Goal: Transaction & Acquisition: Subscribe to service/newsletter

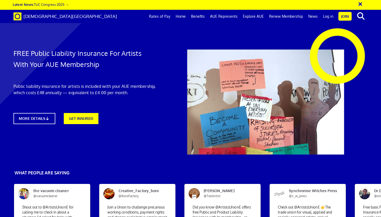
scroll to position [0, 3]
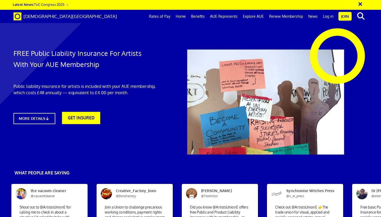
click at [87, 118] on link "GET INSURED" at bounding box center [81, 118] width 38 height 12
click at [34, 117] on link "MORE DETAILS" at bounding box center [34, 119] width 46 height 12
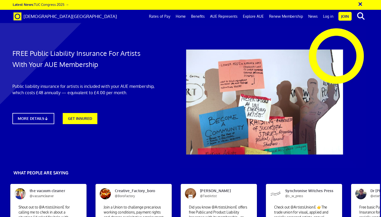
scroll to position [1006, 1]
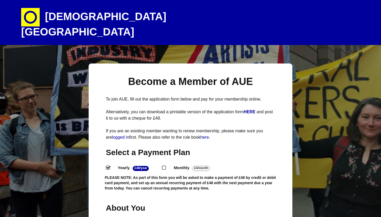
select select
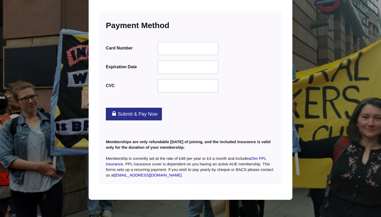
scroll to position [669, 0]
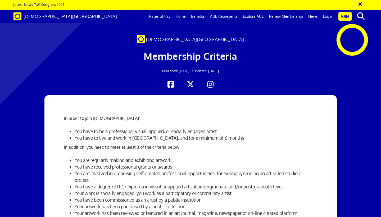
click at [198, 16] on link "Benefits" at bounding box center [198, 16] width 19 height 13
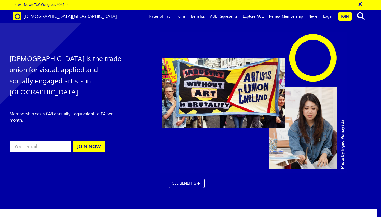
scroll to position [321, 7]
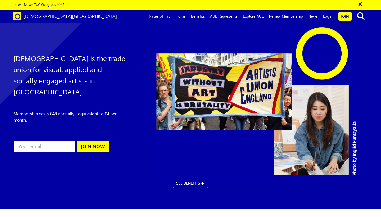
scroll to position [0, 3]
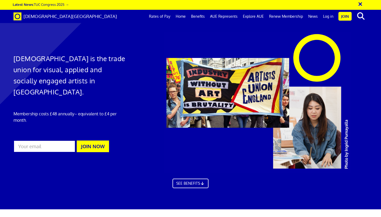
click at [197, 17] on link "Benefits" at bounding box center [198, 16] width 19 height 13
